Goal: Participate in discussion: Engage in conversation with other users on a specific topic

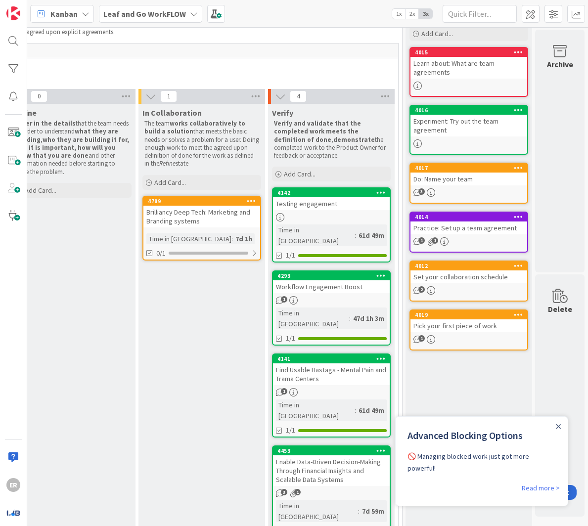
click at [473, 421] on div "Advanced Blocking Options 🚫 Managing blocked work just got more powerful!" at bounding box center [481, 449] width 172 height 65
click at [473, 424] on icon "Close Announcement" at bounding box center [558, 426] width 4 height 4
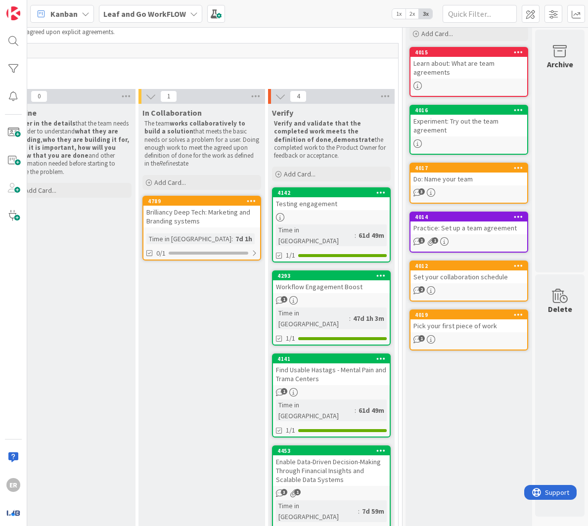
click at [201, 211] on div "Brilliancy Deep Tech: Marketing and Branding systems" at bounding box center [201, 217] width 117 height 22
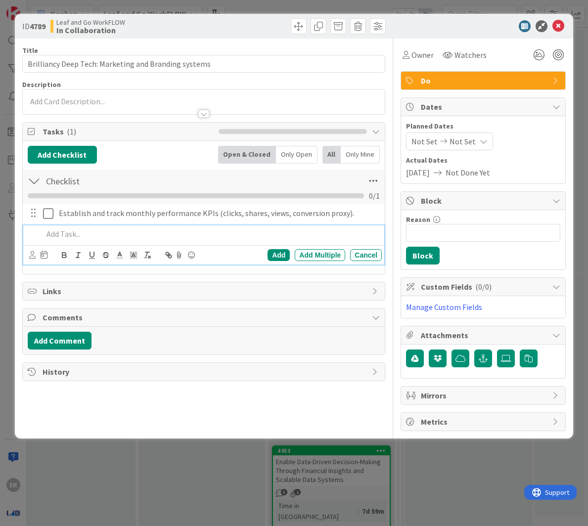
click at [73, 230] on p at bounding box center [210, 233] width 335 height 11
click at [60, 332] on button "Add Comment" at bounding box center [60, 341] width 64 height 18
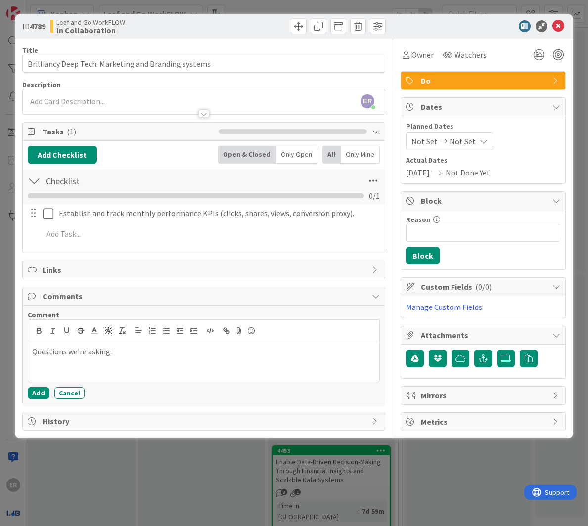
scroll to position [1, 0]
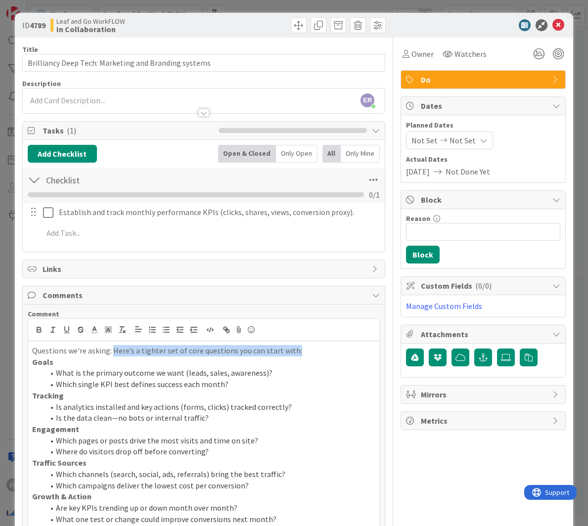
drag, startPoint x: 112, startPoint y: 344, endPoint x: 316, endPoint y: 338, distance: 204.1
click at [316, 345] on p "Questions we're asking: Here’s a tighter set of core questions you can start wi…" at bounding box center [203, 350] width 343 height 11
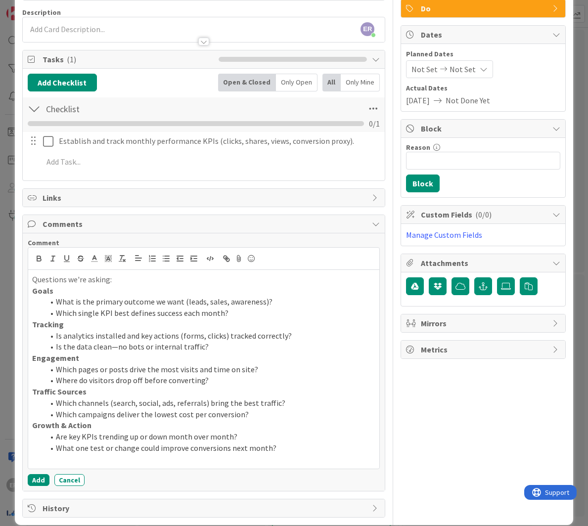
scroll to position [75, 0]
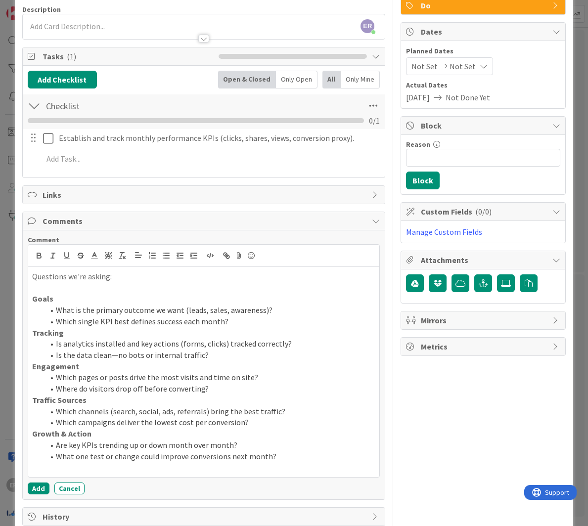
click at [75, 293] on p "Goals" at bounding box center [203, 298] width 343 height 11
click at [34, 282] on p at bounding box center [203, 287] width 343 height 11
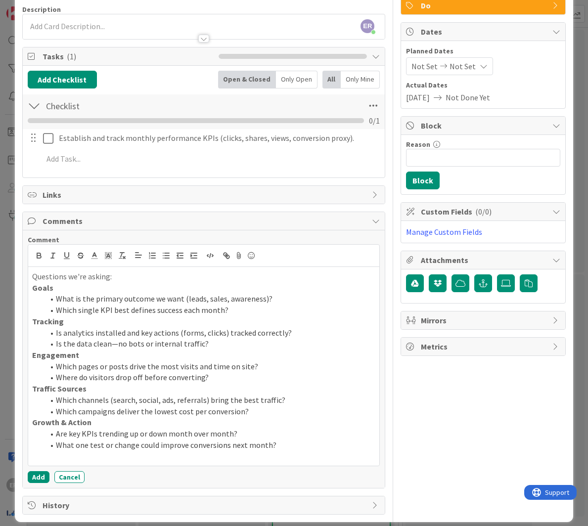
scroll to position [72, 0]
